Goal: Task Accomplishment & Management: Complete application form

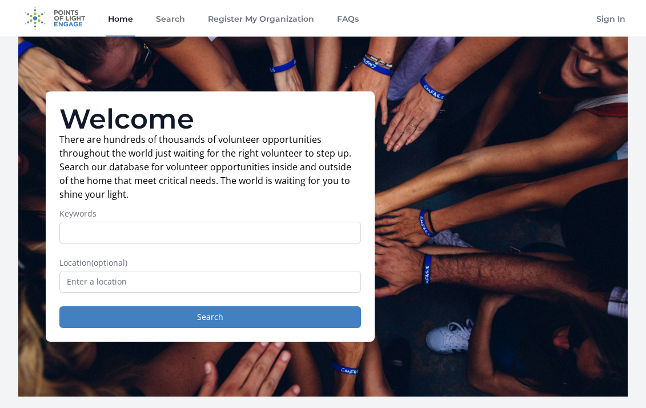
click at [130, 232] on input "Keywords" at bounding box center [209, 232] width 301 height 22
click at [110, 231] on input "Keywords" at bounding box center [209, 232] width 301 height 22
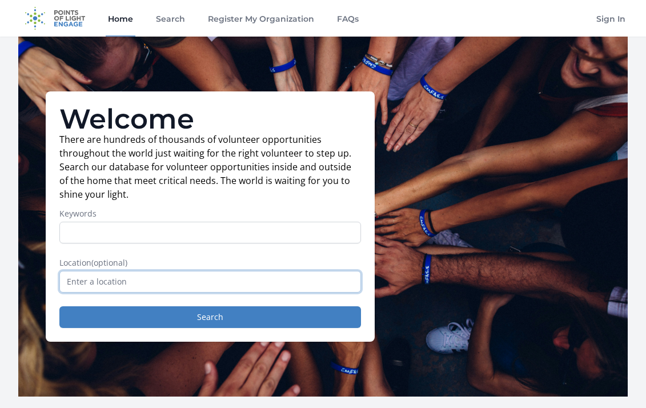
click at [114, 280] on input "text" at bounding box center [209, 282] width 301 height 22
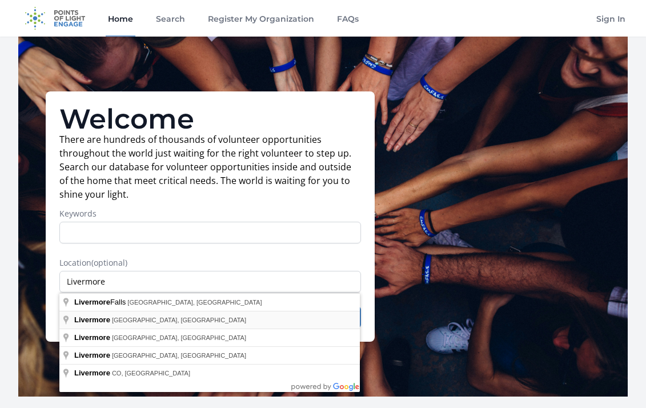
type input "Livermore, [GEOGRAPHIC_DATA], [GEOGRAPHIC_DATA]"
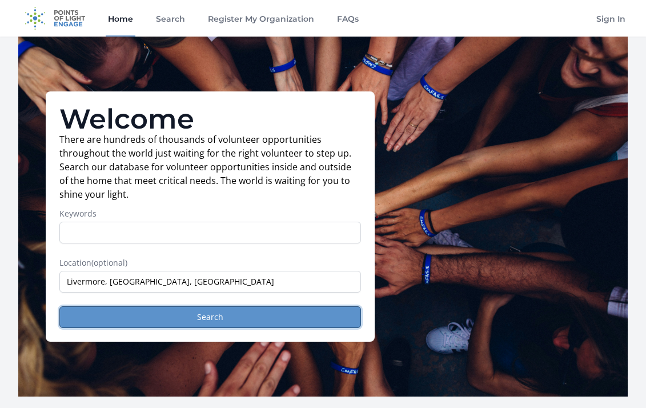
click at [206, 319] on button "Search" at bounding box center [209, 317] width 301 height 22
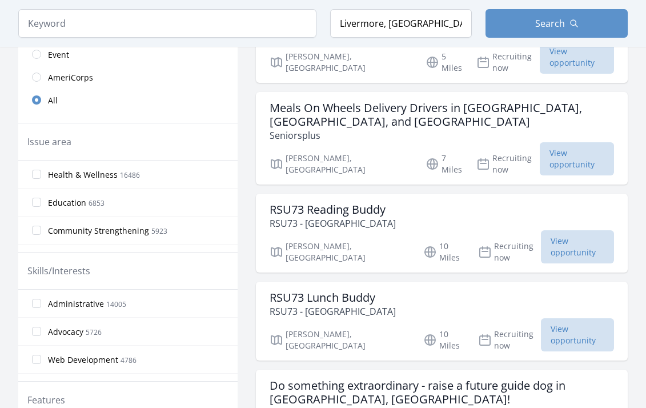
scroll to position [332, 0]
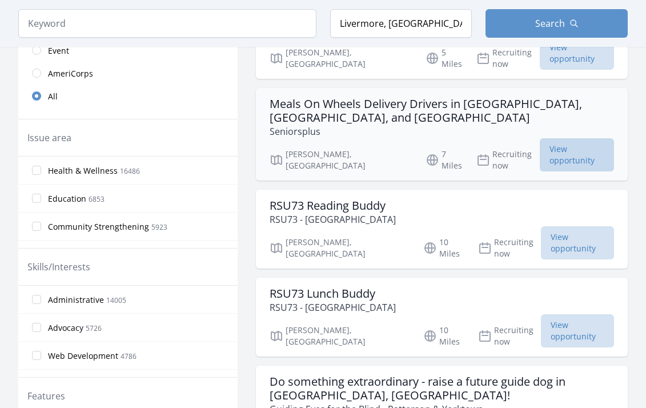
click at [561, 138] on span "View opportunity" at bounding box center [576, 154] width 74 height 33
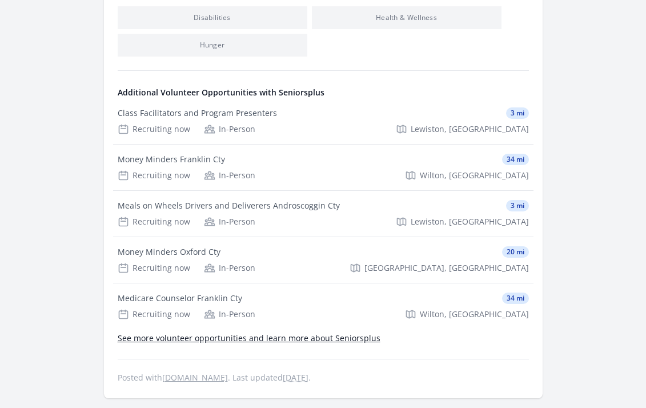
scroll to position [684, 0]
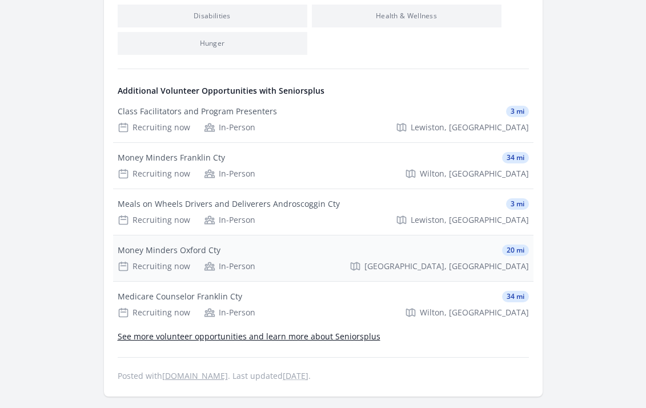
click at [186, 244] on div "Money Minders Oxford Cty" at bounding box center [169, 249] width 103 height 11
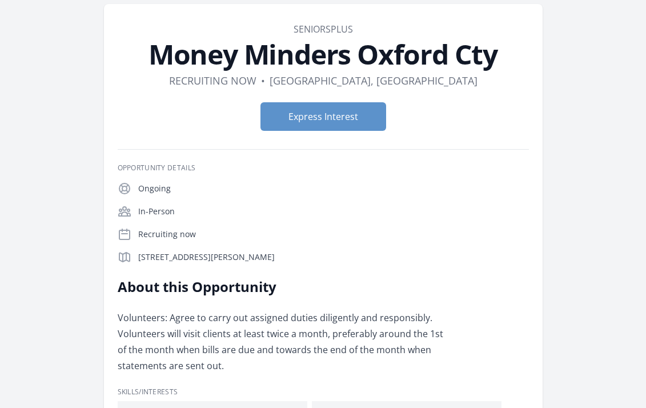
scroll to position [45, 0]
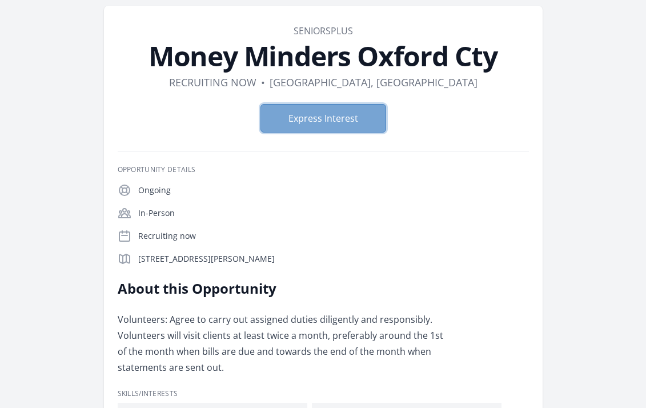
click at [323, 116] on button "Express Interest" at bounding box center [323, 118] width 126 height 29
